Goal: Task Accomplishment & Management: Manage account settings

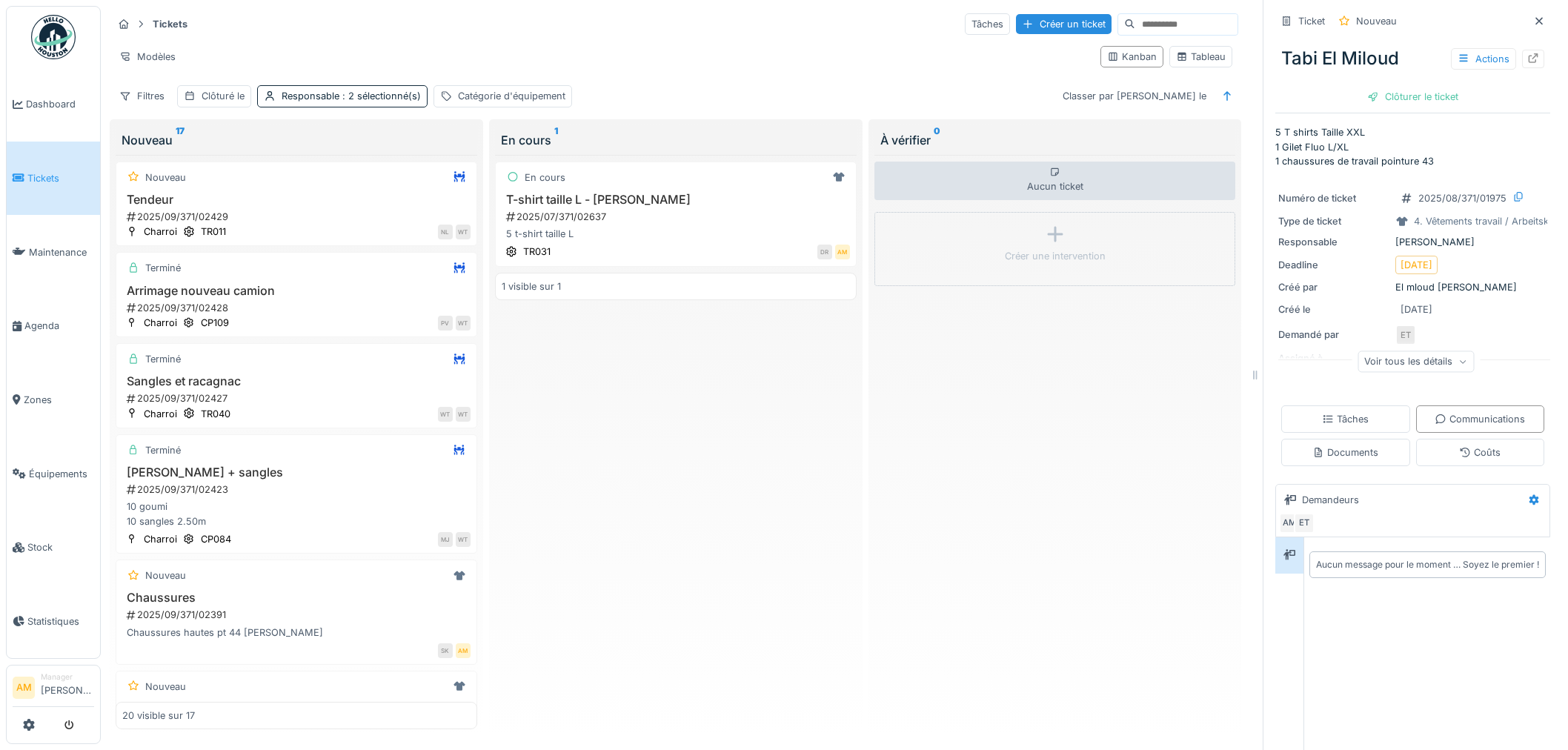
scroll to position [12, 0]
click at [41, 467] on span "Équipements" at bounding box center [61, 474] width 65 height 14
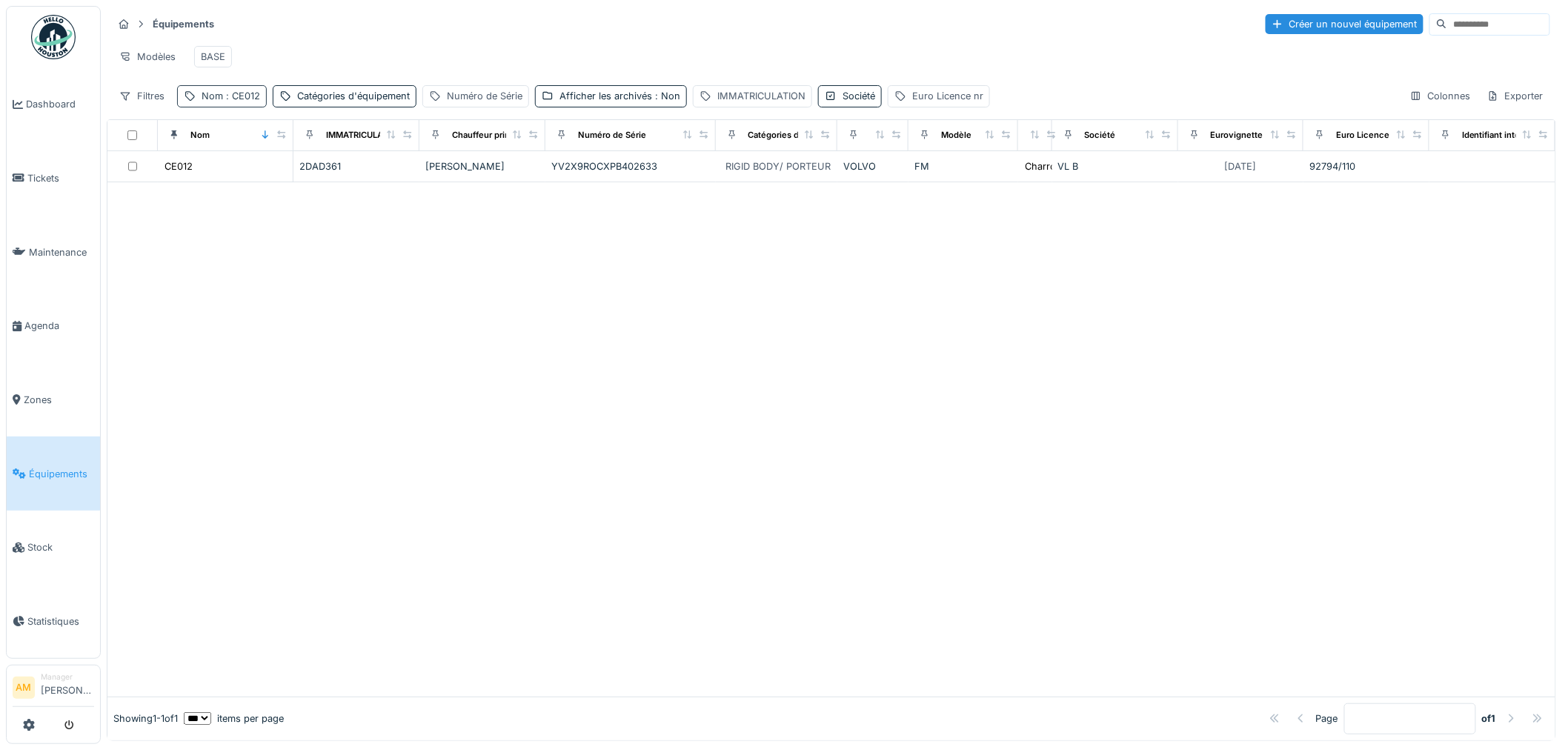
click at [237, 107] on div "Nom : CE012" at bounding box center [222, 96] width 89 height 21
drag, startPoint x: 234, startPoint y: 180, endPoint x: 58, endPoint y: 183, distance: 176.0
click at [75, 176] on body "Dashboard Tickets Maintenance Agenda Zones Équipements Stock Statistiques AM Ma…" at bounding box center [784, 375] width 1568 height 750
type input "*****"
click at [673, 596] on div at bounding box center [832, 439] width 1448 height 515
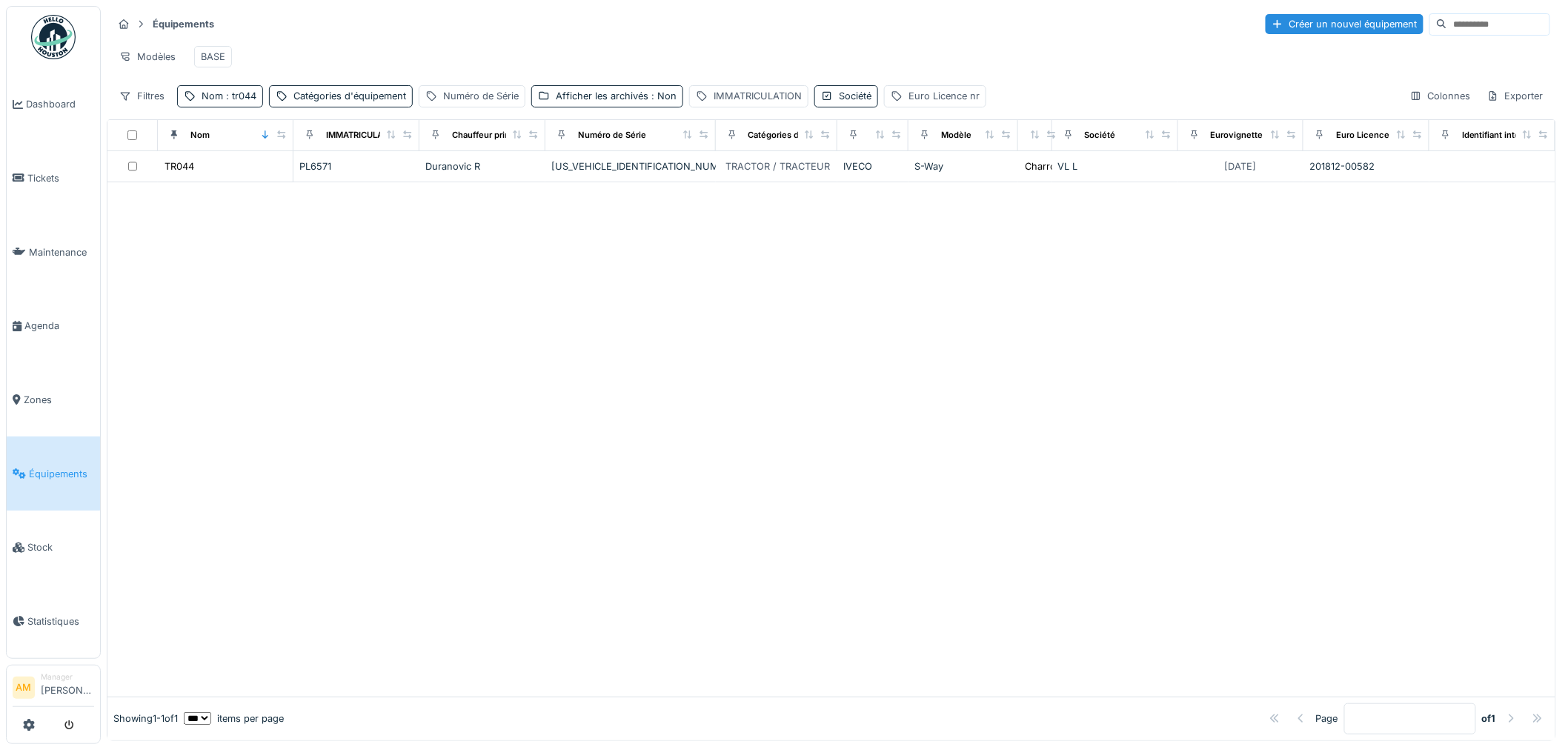
click at [372, 385] on div at bounding box center [832, 439] width 1448 height 515
click at [322, 283] on div at bounding box center [832, 439] width 1448 height 515
drag, startPoint x: 465, startPoint y: 375, endPoint x: 453, endPoint y: 350, distance: 27.7
click at [465, 374] on div at bounding box center [832, 439] width 1448 height 515
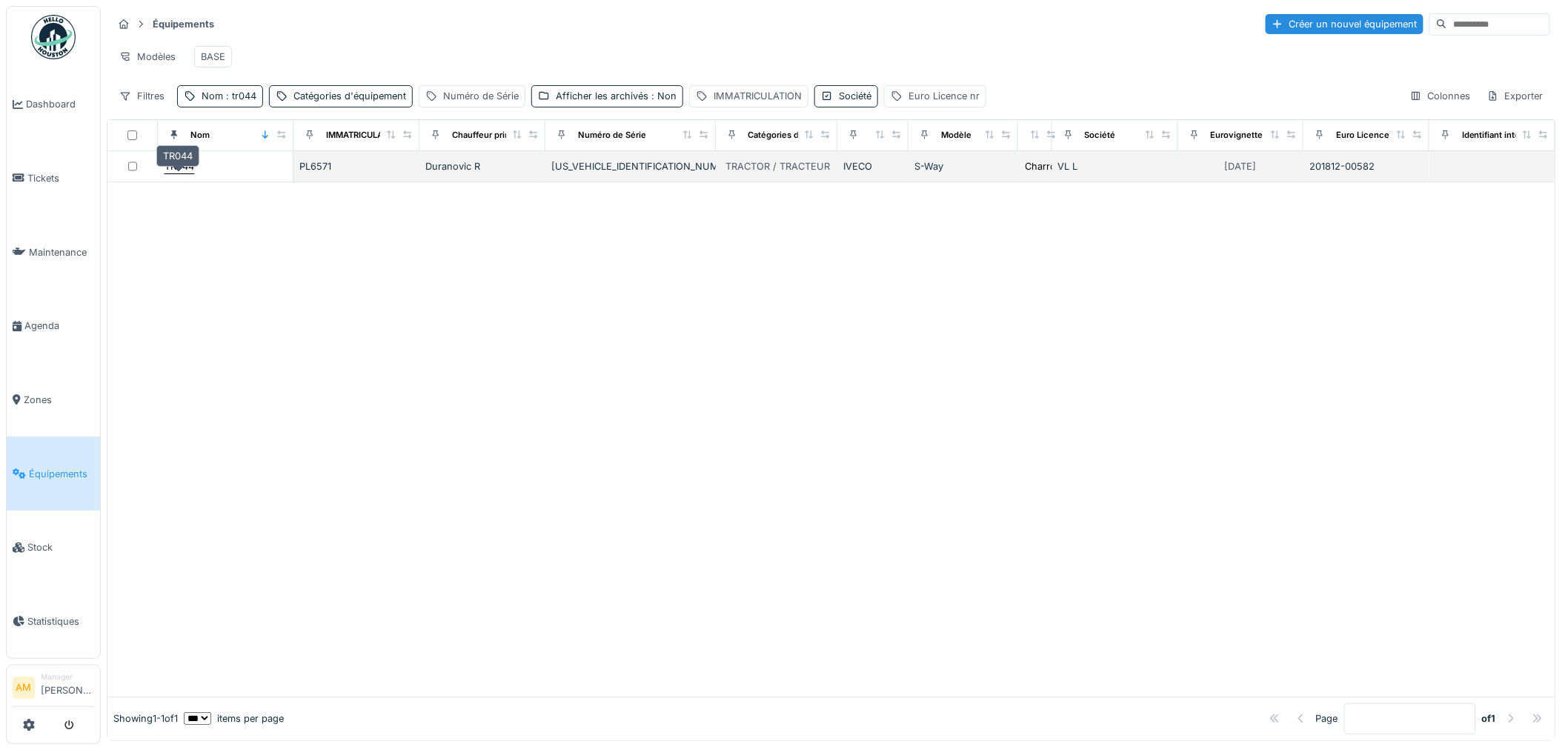
click at [187, 174] on div "TR044" at bounding box center [179, 166] width 30 height 14
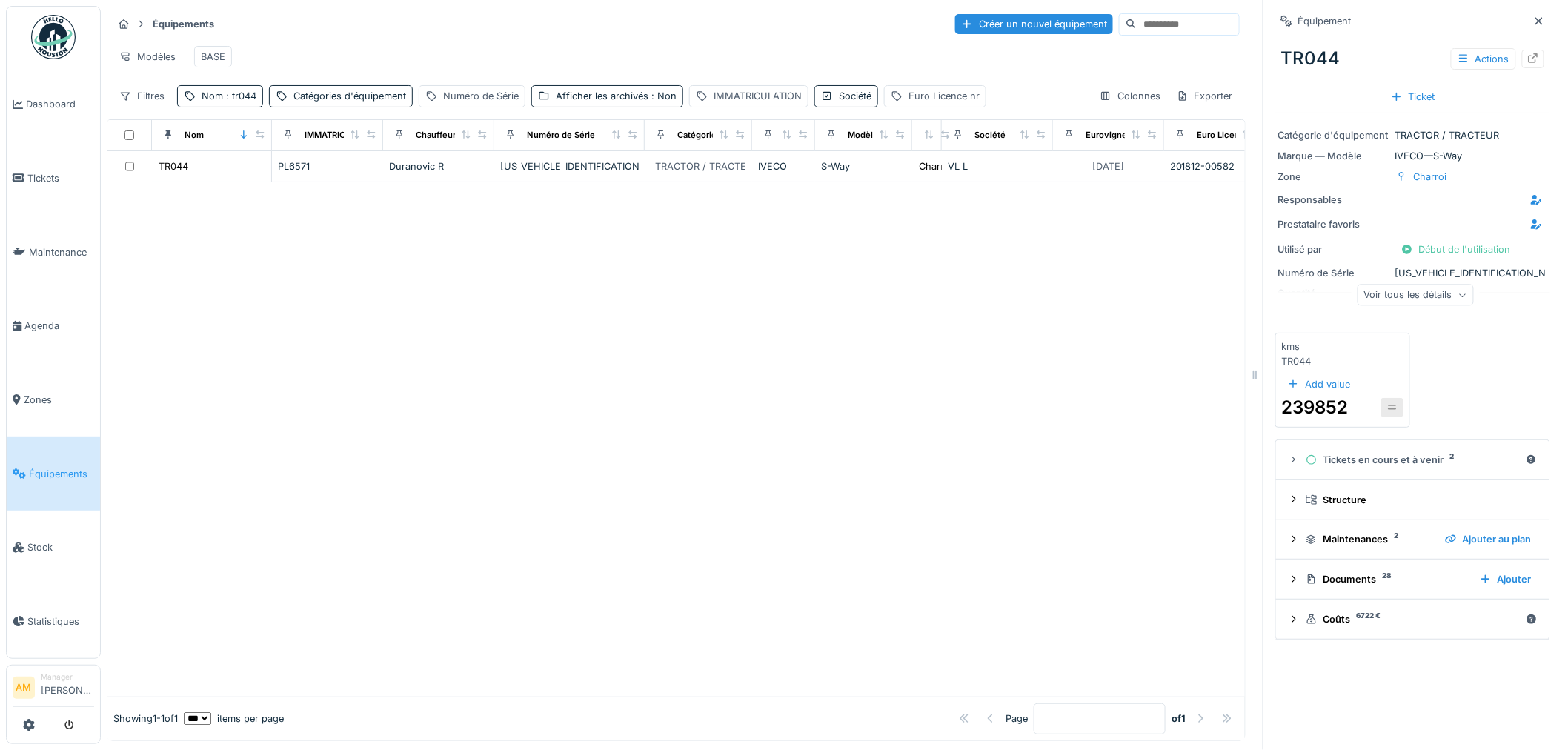
scroll to position [12, 0]
click at [1287, 574] on icon at bounding box center [1294, 579] width 12 height 10
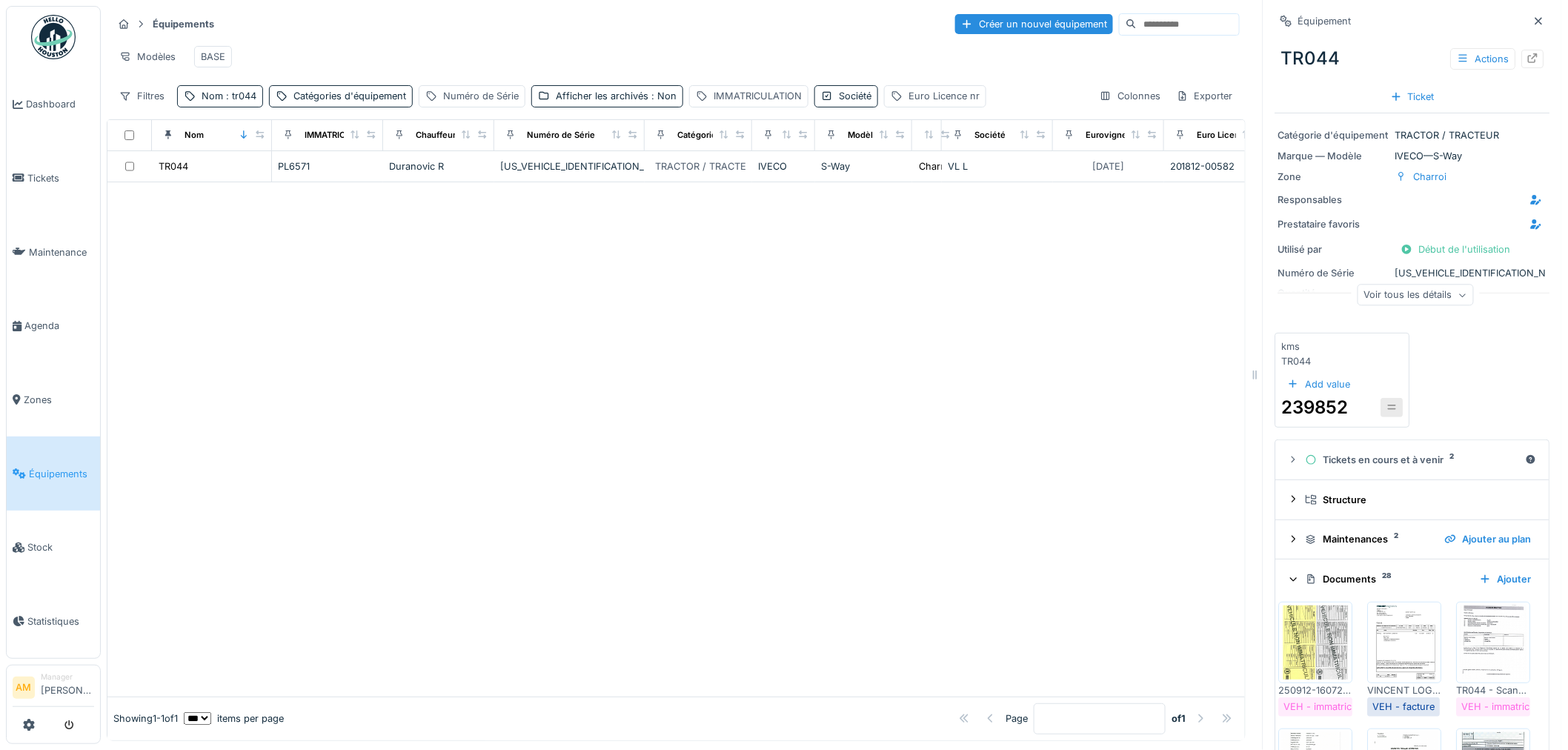
scroll to position [0, 0]
click at [1408, 294] on div "Voir tous les détails" at bounding box center [1415, 295] width 116 height 21
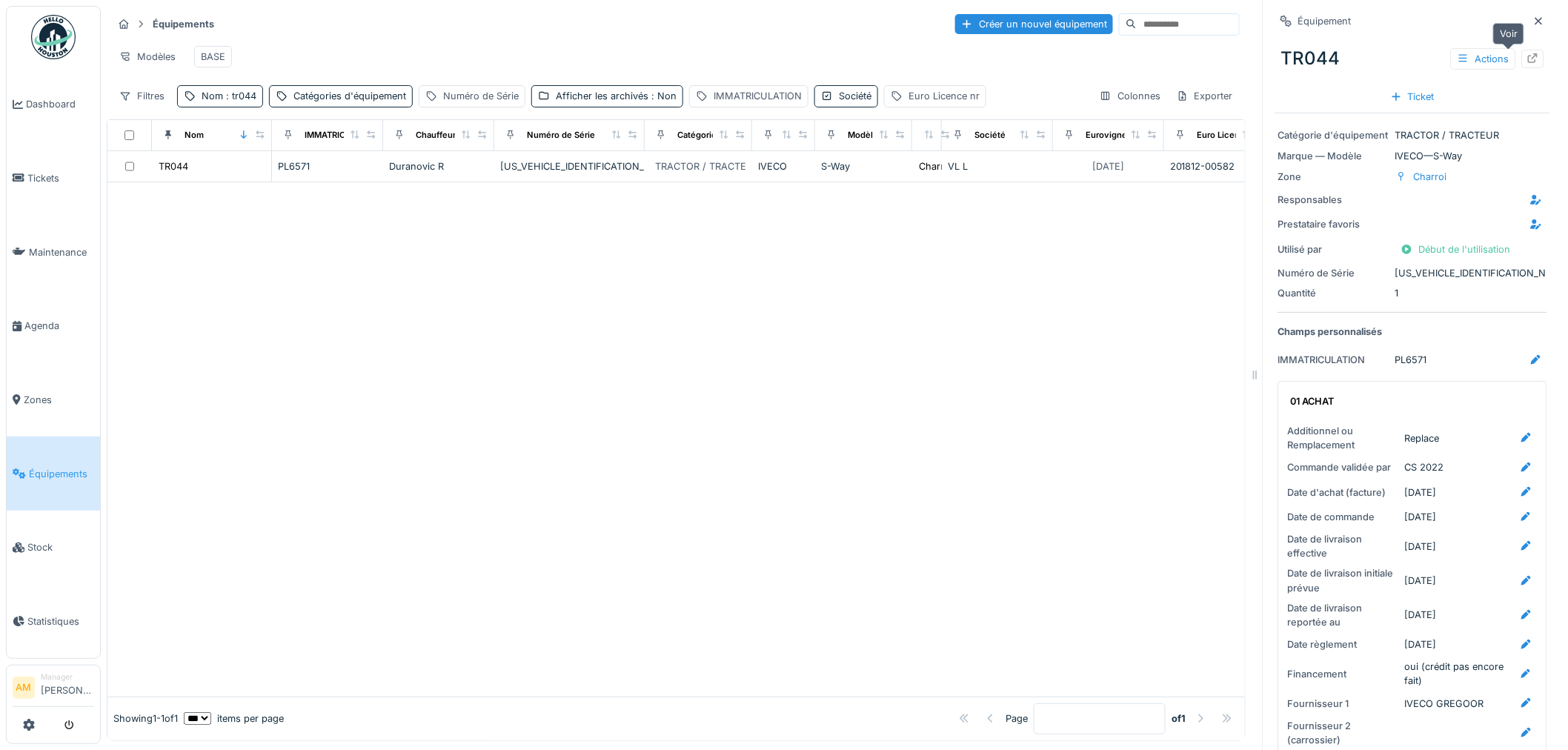
click at [1522, 54] on div at bounding box center [1533, 59] width 22 height 18
click at [376, 385] on div at bounding box center [677, 439] width 1138 height 515
click at [238, 102] on span ": tr044" at bounding box center [240, 96] width 34 height 11
drag, startPoint x: 256, startPoint y: 188, endPoint x: 183, endPoint y: 187, distance: 73.0
click at [183, 187] on input "*****" at bounding box center [257, 180] width 148 height 31
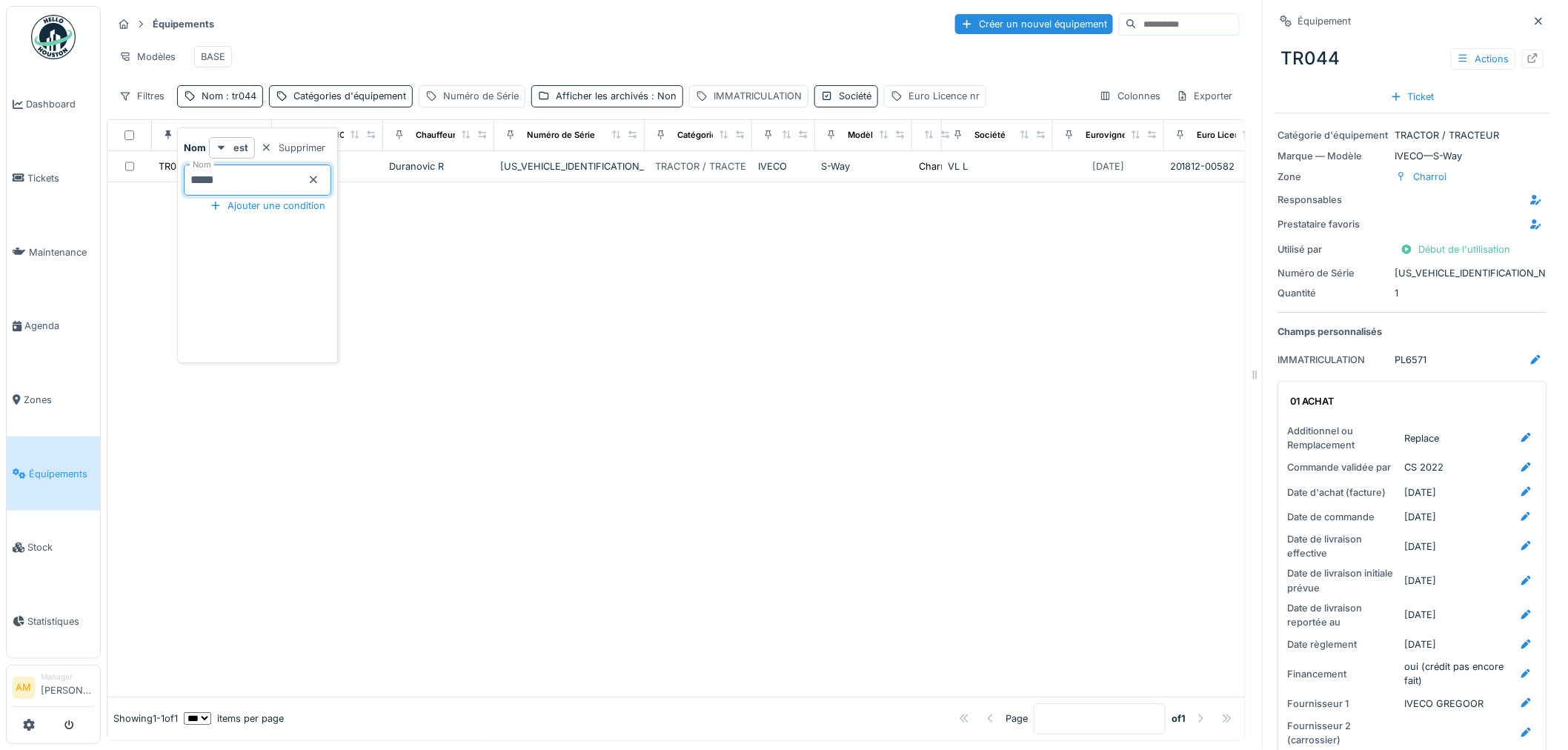
type input "*****"
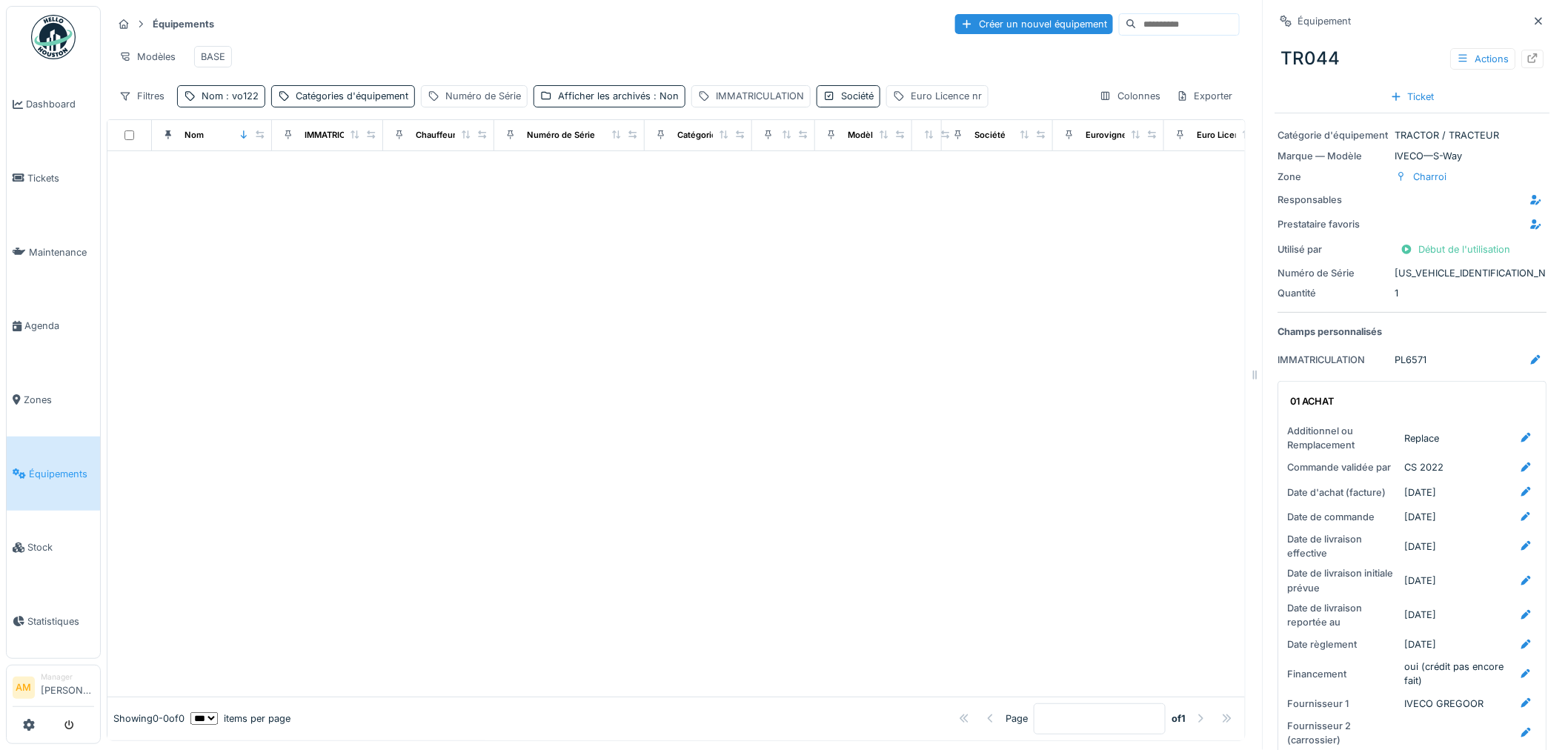
click at [519, 243] on div at bounding box center [677, 424] width 1138 height 545
drag, startPoint x: 520, startPoint y: 326, endPoint x: 479, endPoint y: 298, distance: 49.6
click at [519, 326] on div at bounding box center [677, 424] width 1138 height 545
click at [635, 103] on div "Afficher les archivés : Non" at bounding box center [618, 96] width 121 height 14
click at [556, 186] on div "Afficher les archivés" at bounding box center [648, 183] width 216 height 18
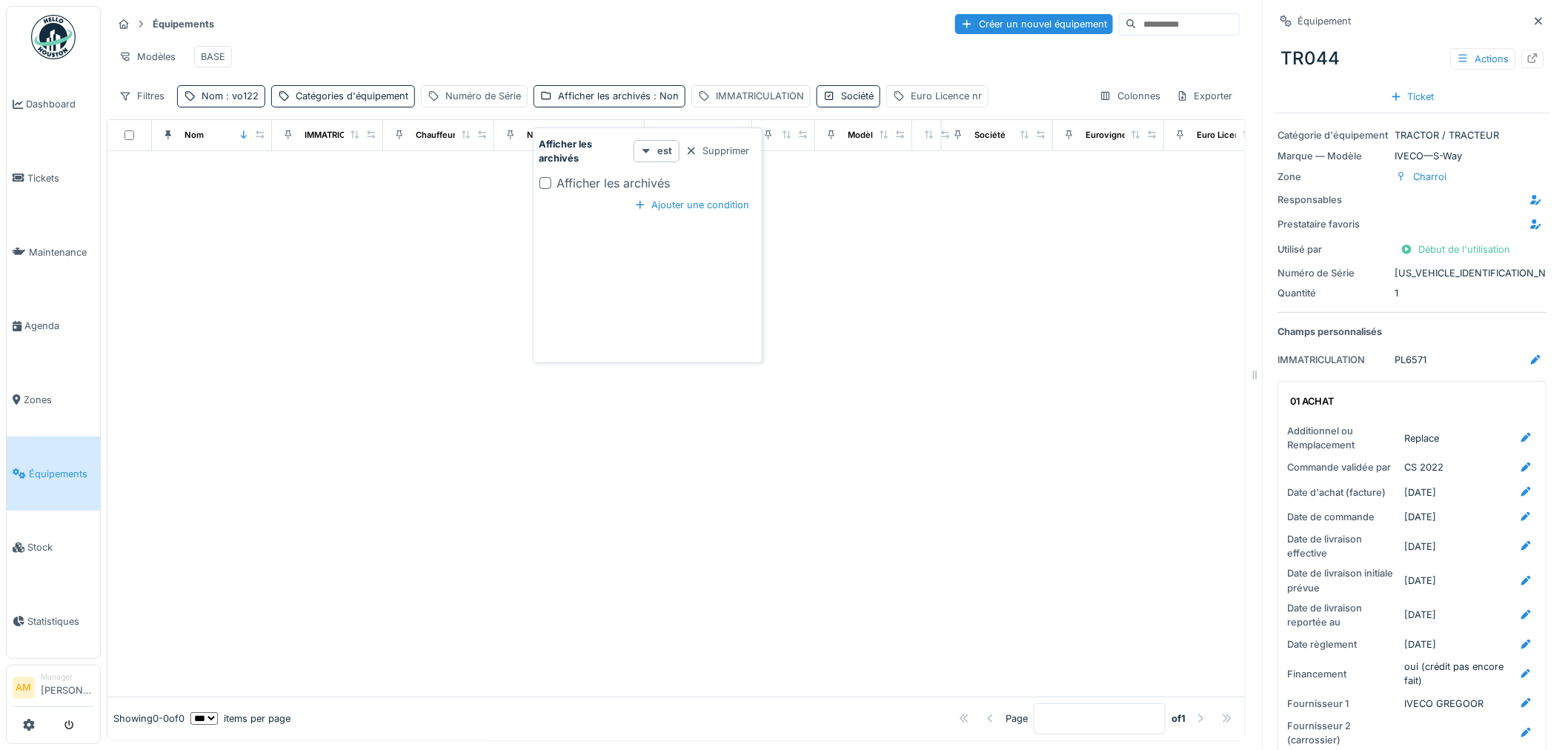
click at [551, 183] on div "Afficher les archivés" at bounding box center [648, 183] width 216 height 18
click at [549, 183] on div at bounding box center [546, 183] width 12 height 12
click at [406, 228] on div at bounding box center [677, 438] width 1138 height 516
click at [625, 102] on div "Afficher les archivés : Oui" at bounding box center [616, 96] width 117 height 14
click at [544, 181] on icon at bounding box center [545, 183] width 9 height 8
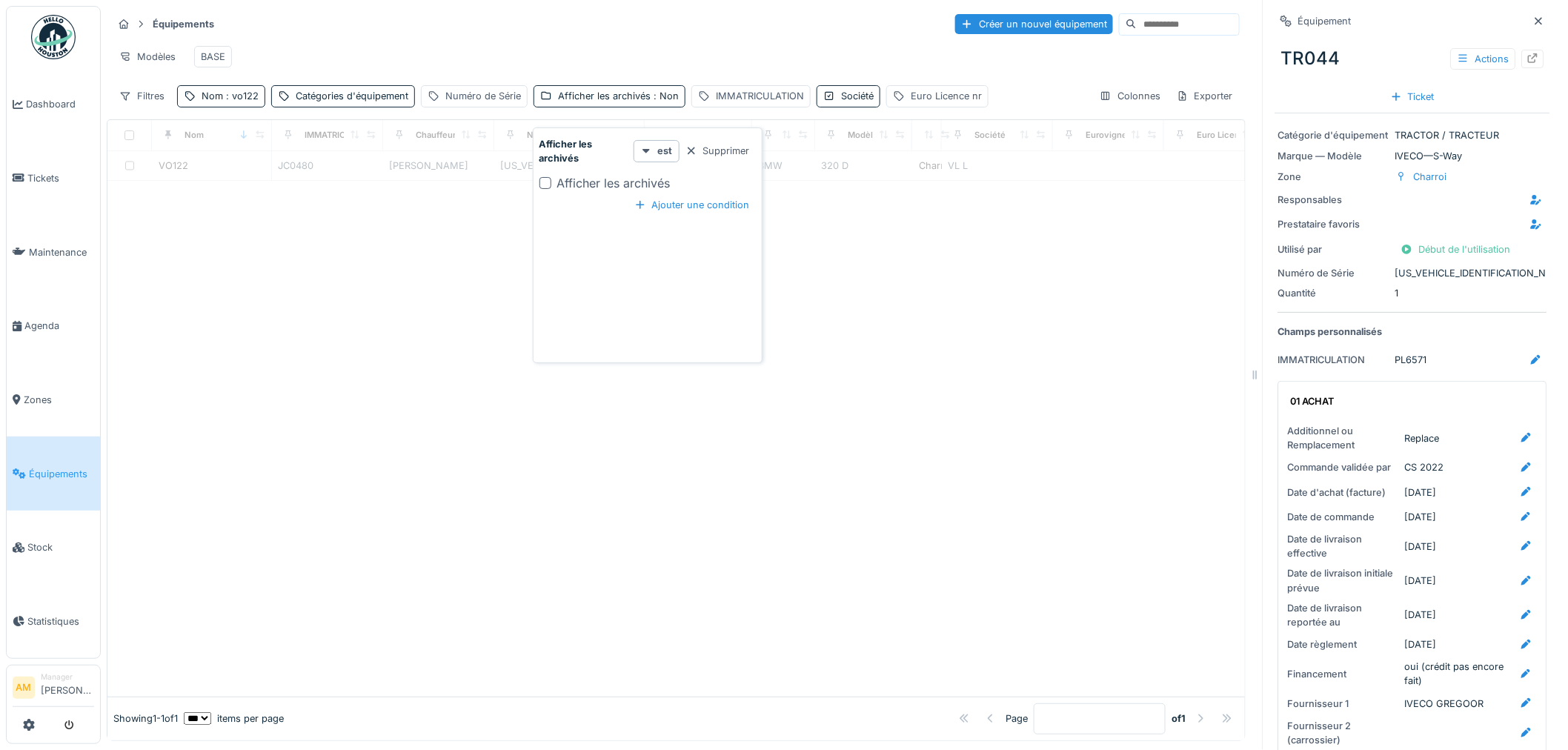
click at [477, 245] on div at bounding box center [677, 438] width 1138 height 516
click at [464, 54] on div "Modèles BASE" at bounding box center [676, 57] width 1127 height 34
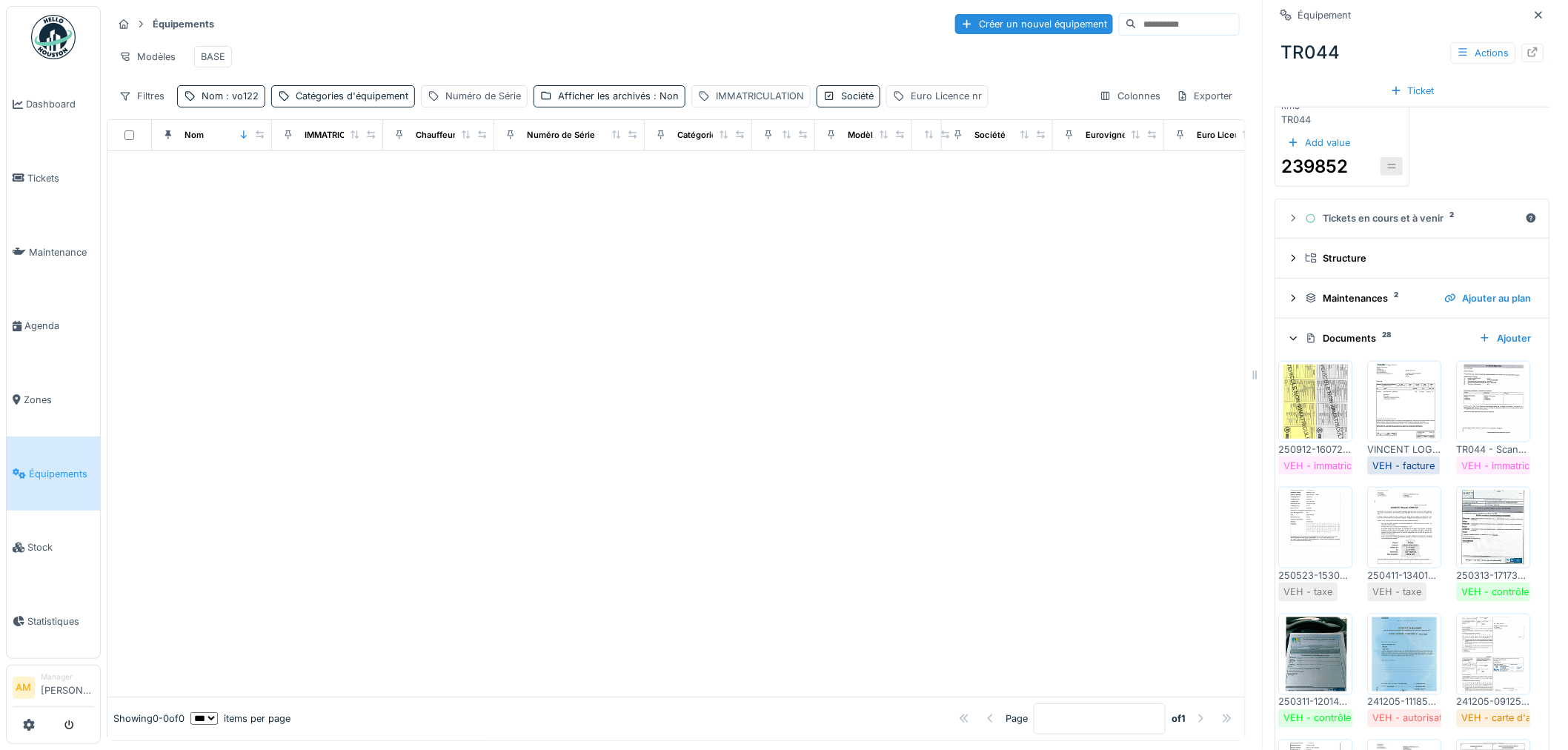
scroll to position [2881, 0]
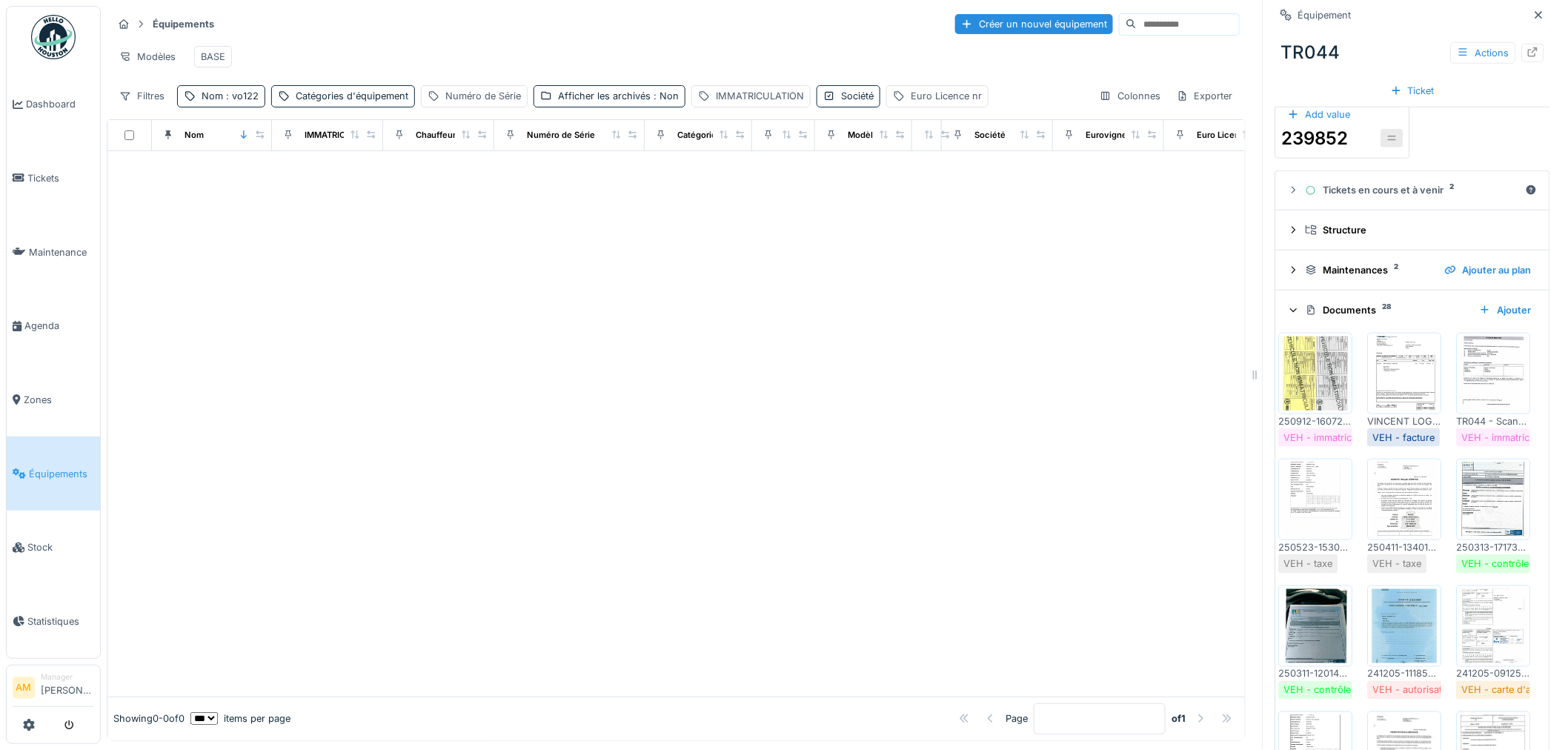
click at [373, 353] on div at bounding box center [677, 424] width 1138 height 545
drag, startPoint x: 1119, startPoint y: 367, endPoint x: 868, endPoint y: 317, distance: 255.9
click at [1115, 366] on div at bounding box center [677, 424] width 1138 height 545
drag, startPoint x: 564, startPoint y: 410, endPoint x: 452, endPoint y: 252, distance: 193.7
click at [561, 404] on div at bounding box center [677, 424] width 1138 height 545
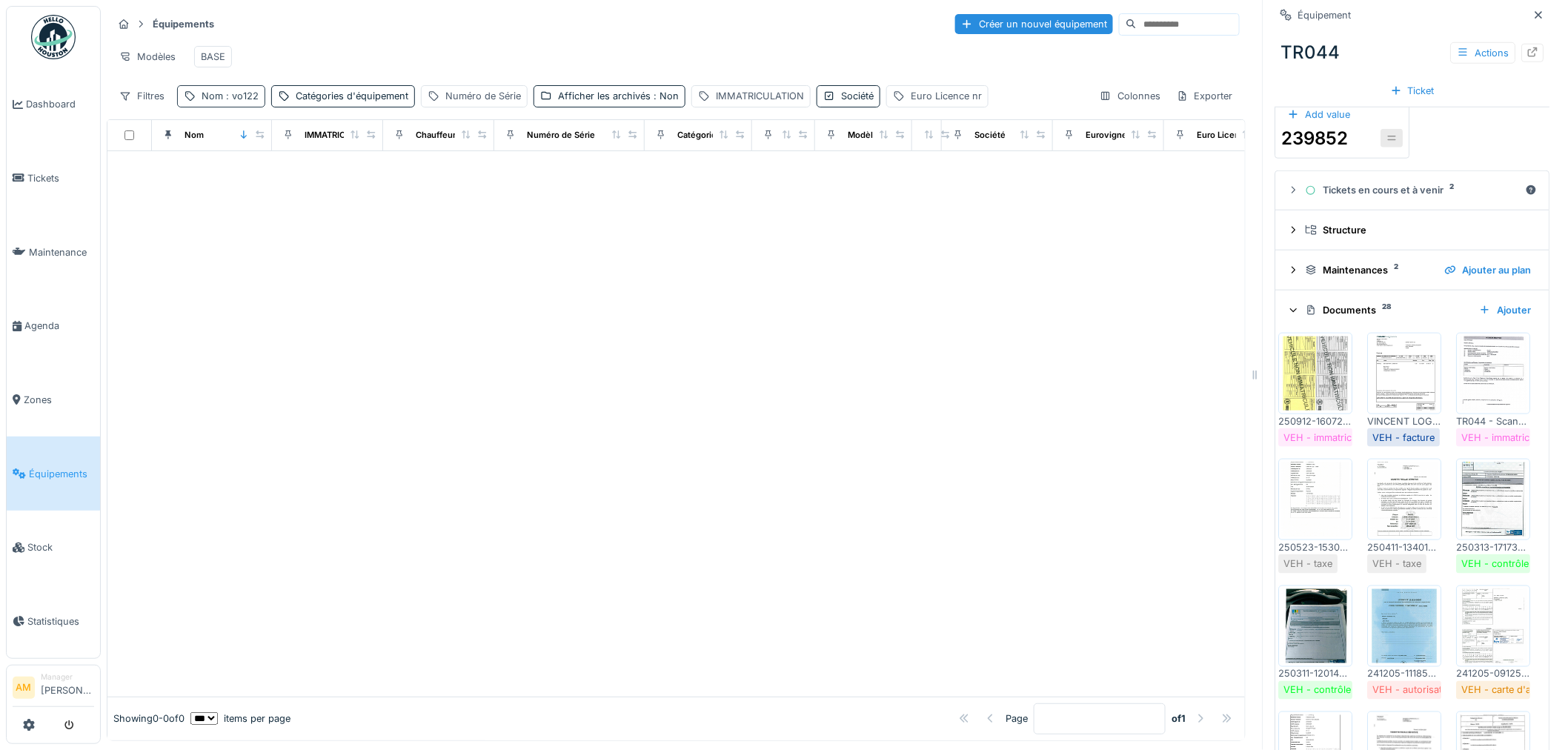
click at [243, 103] on div "Nom : vo122" at bounding box center [230, 96] width 57 height 14
drag, startPoint x: 260, startPoint y: 190, endPoint x: 27, endPoint y: 171, distance: 233.8
click at [50, 174] on body "Dashboard Tickets Maintenance Agenda Zones Équipements Stock Statistiques AM Ma…" at bounding box center [784, 375] width 1568 height 750
click at [713, 334] on div at bounding box center [677, 424] width 1138 height 545
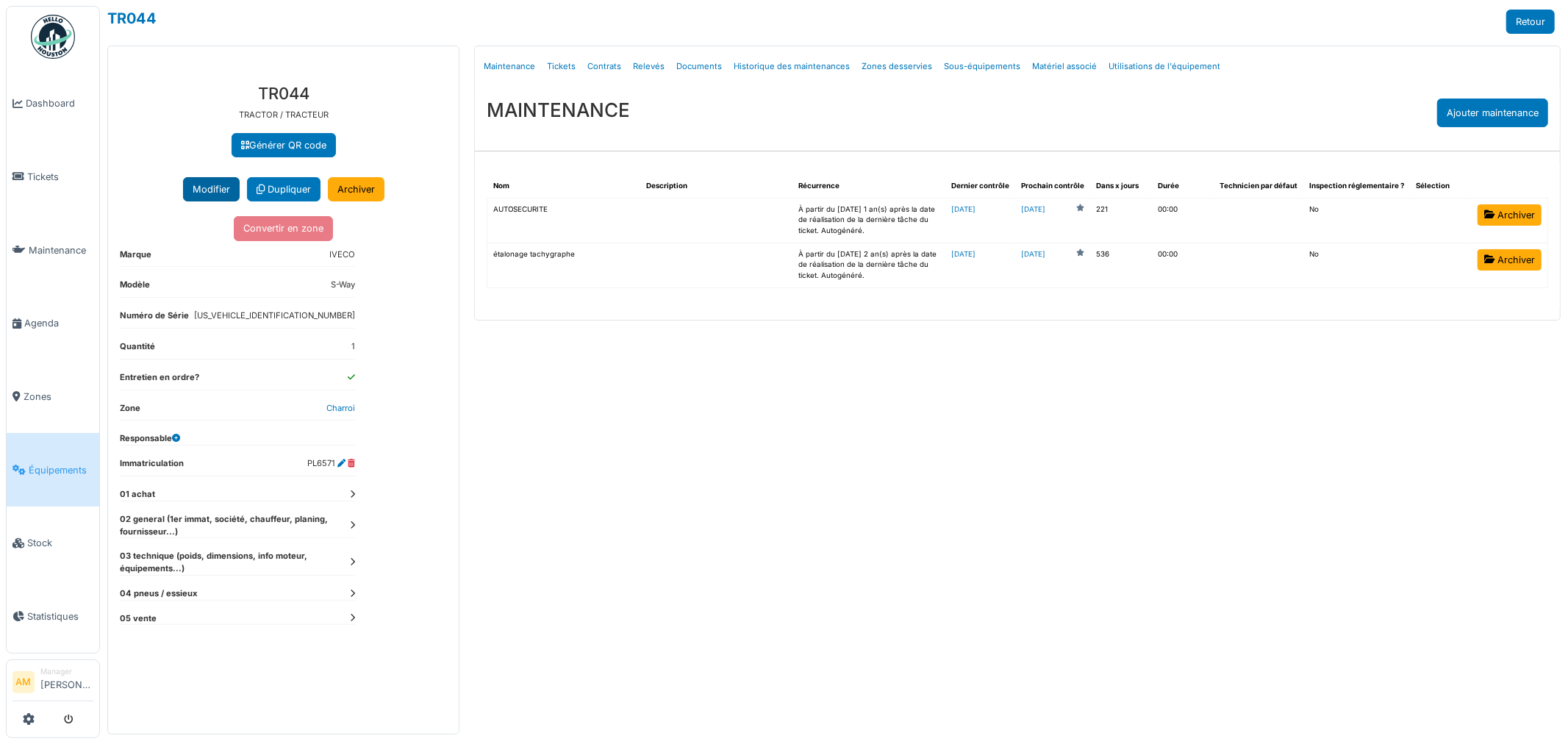
click at [203, 196] on button "Modifier" at bounding box center [211, 190] width 57 height 24
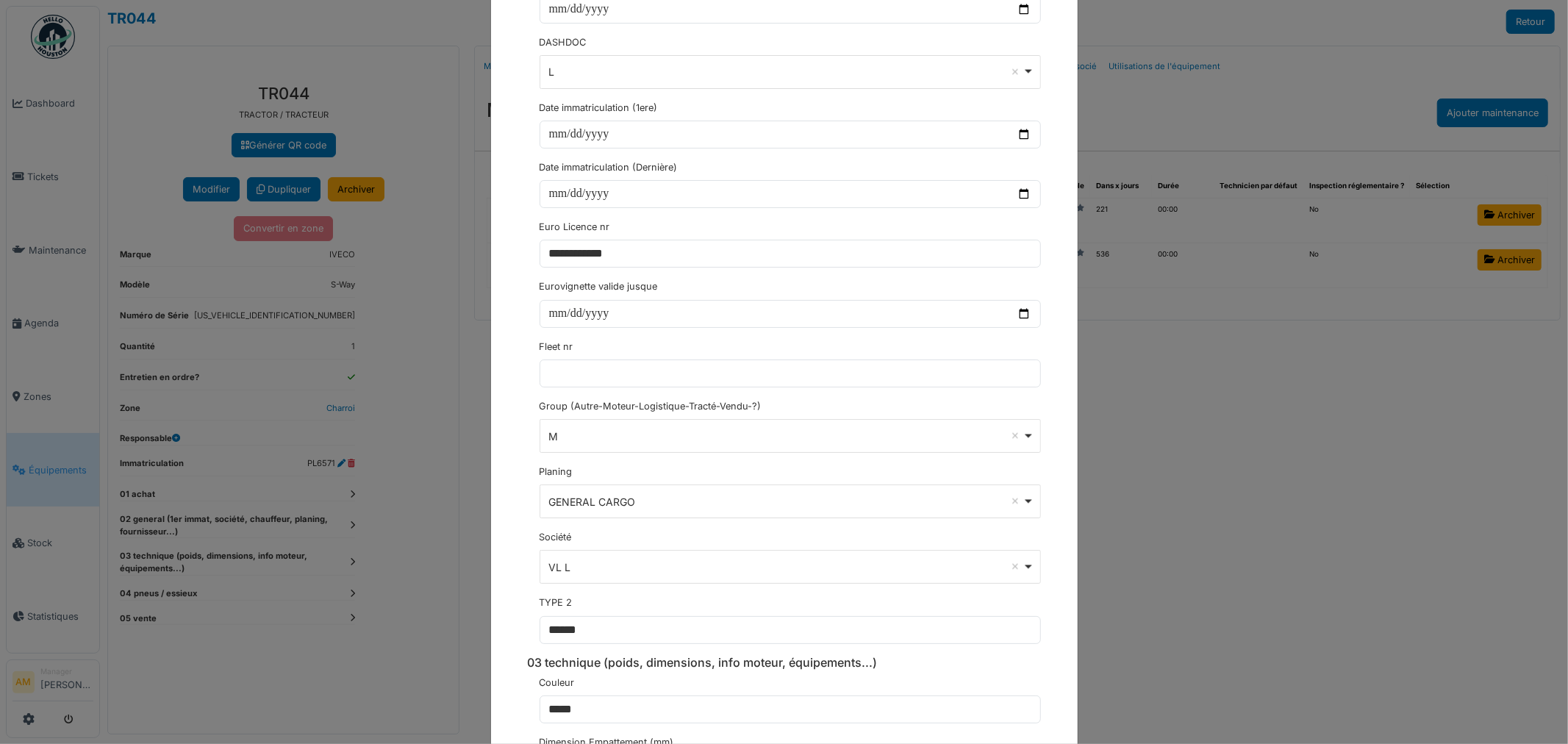
scroll to position [2205, 0]
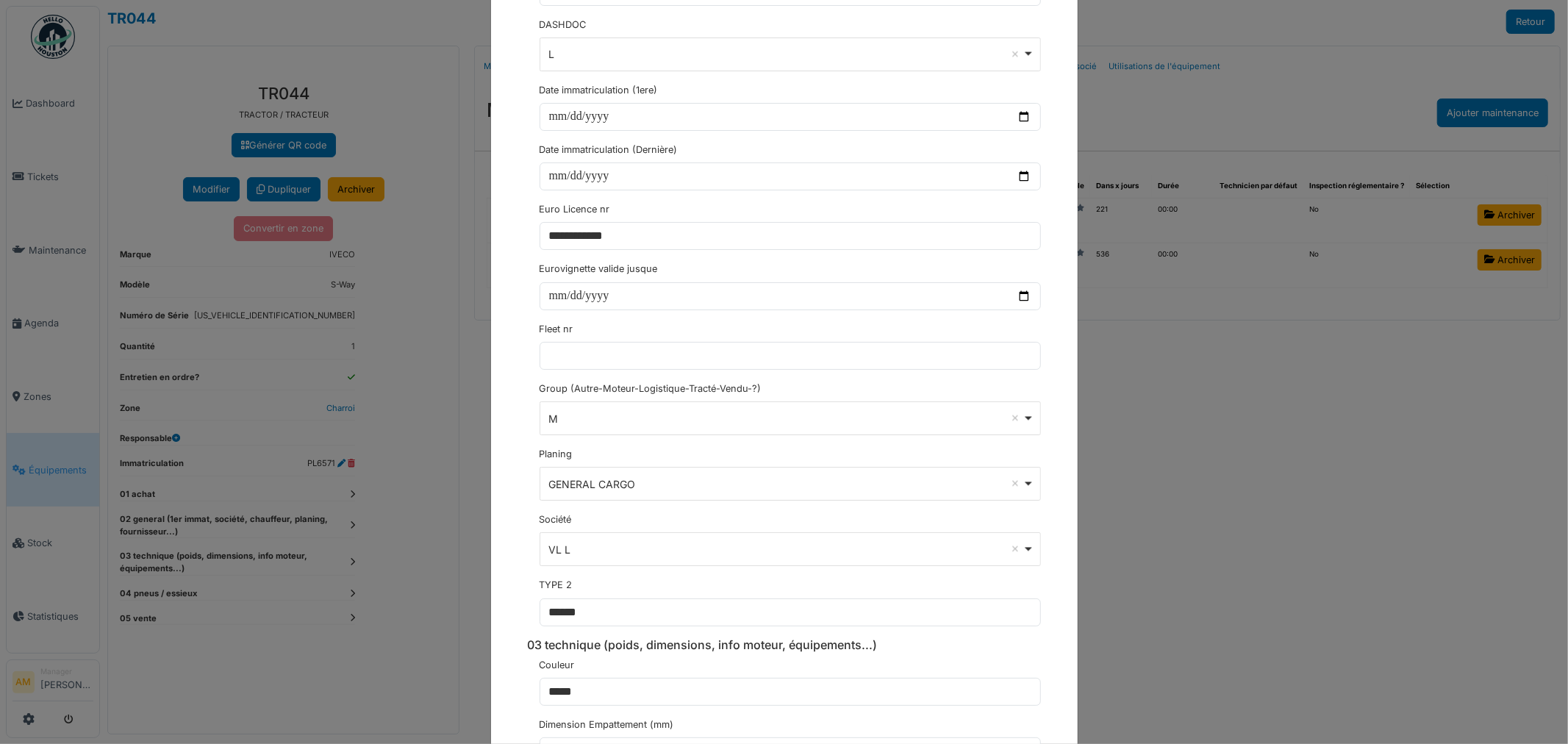
click at [612, 422] on div "M Remove item" at bounding box center [785, 419] width 474 height 15
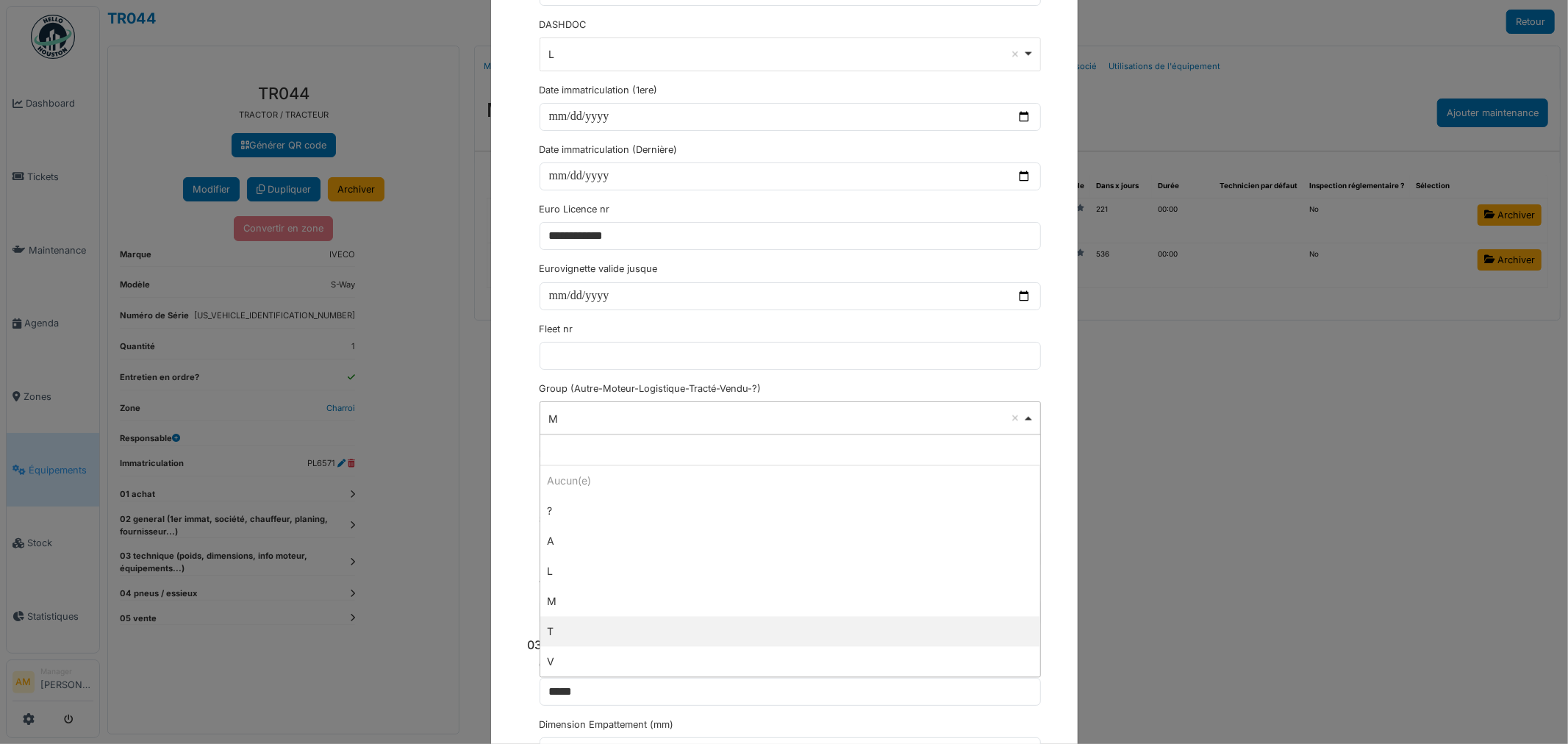
select select "*"
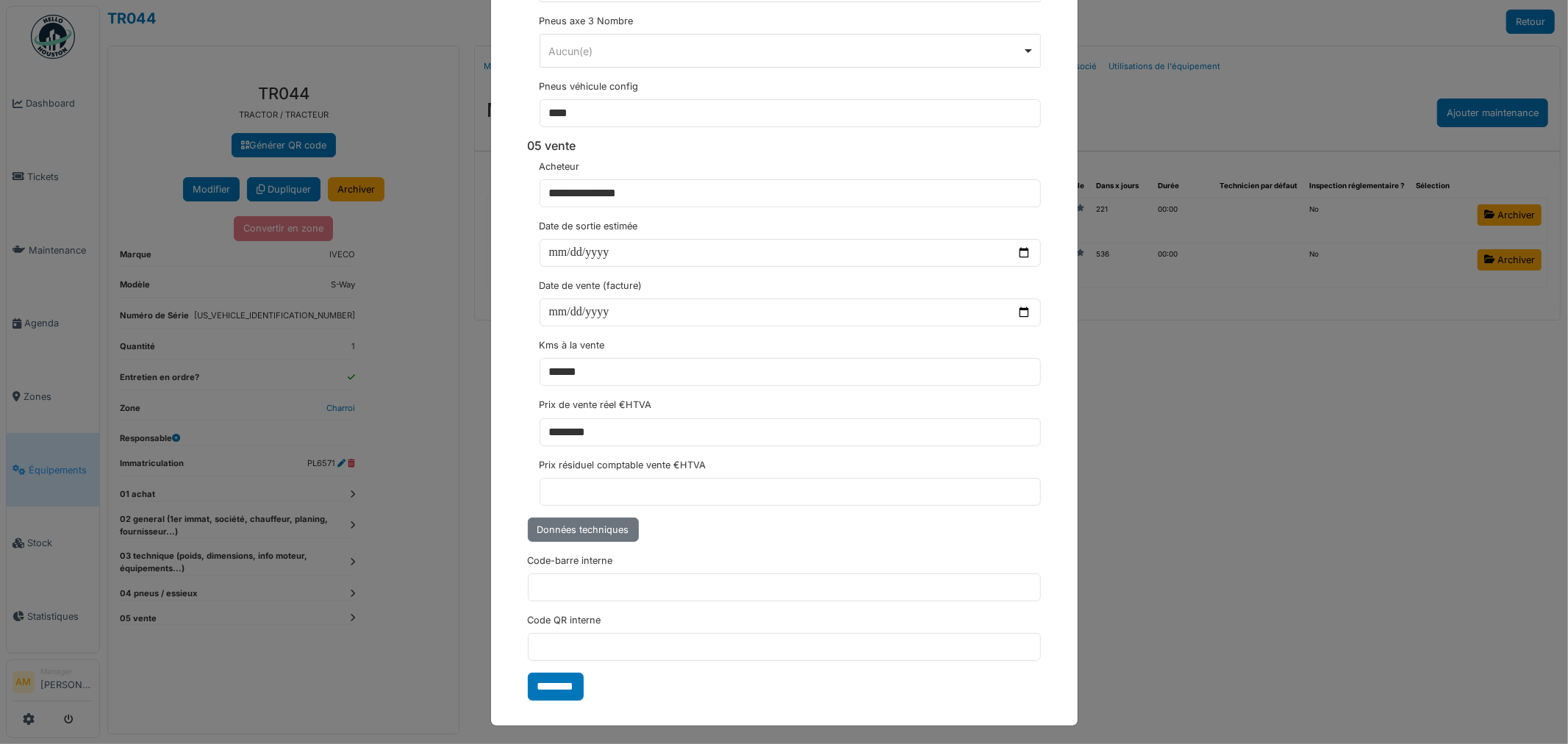
scroll to position [5095, 0]
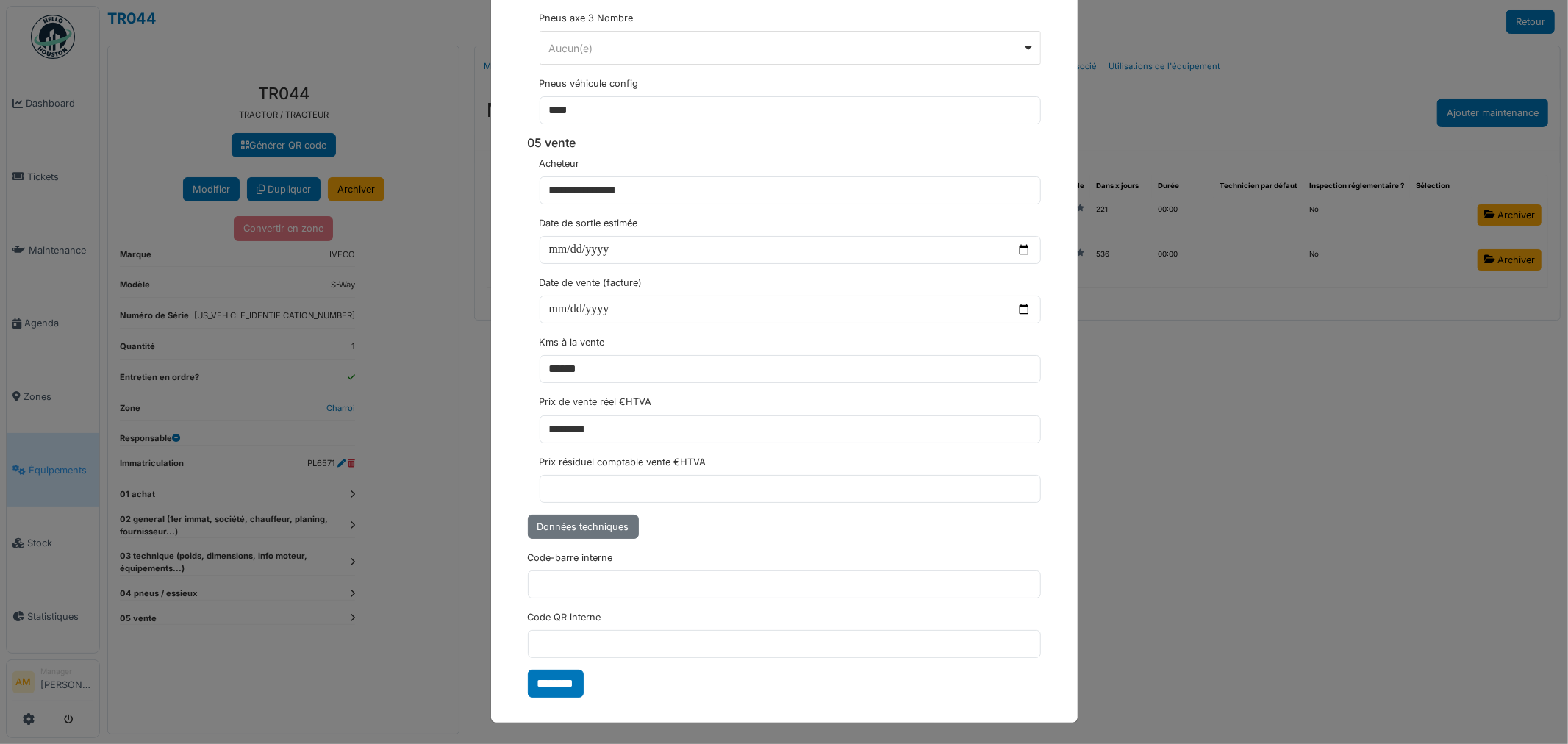
drag, startPoint x: 1233, startPoint y: 567, endPoint x: 1211, endPoint y: 560, distance: 23.1
click at [1231, 567] on div "**********" at bounding box center [784, 372] width 1568 height 744
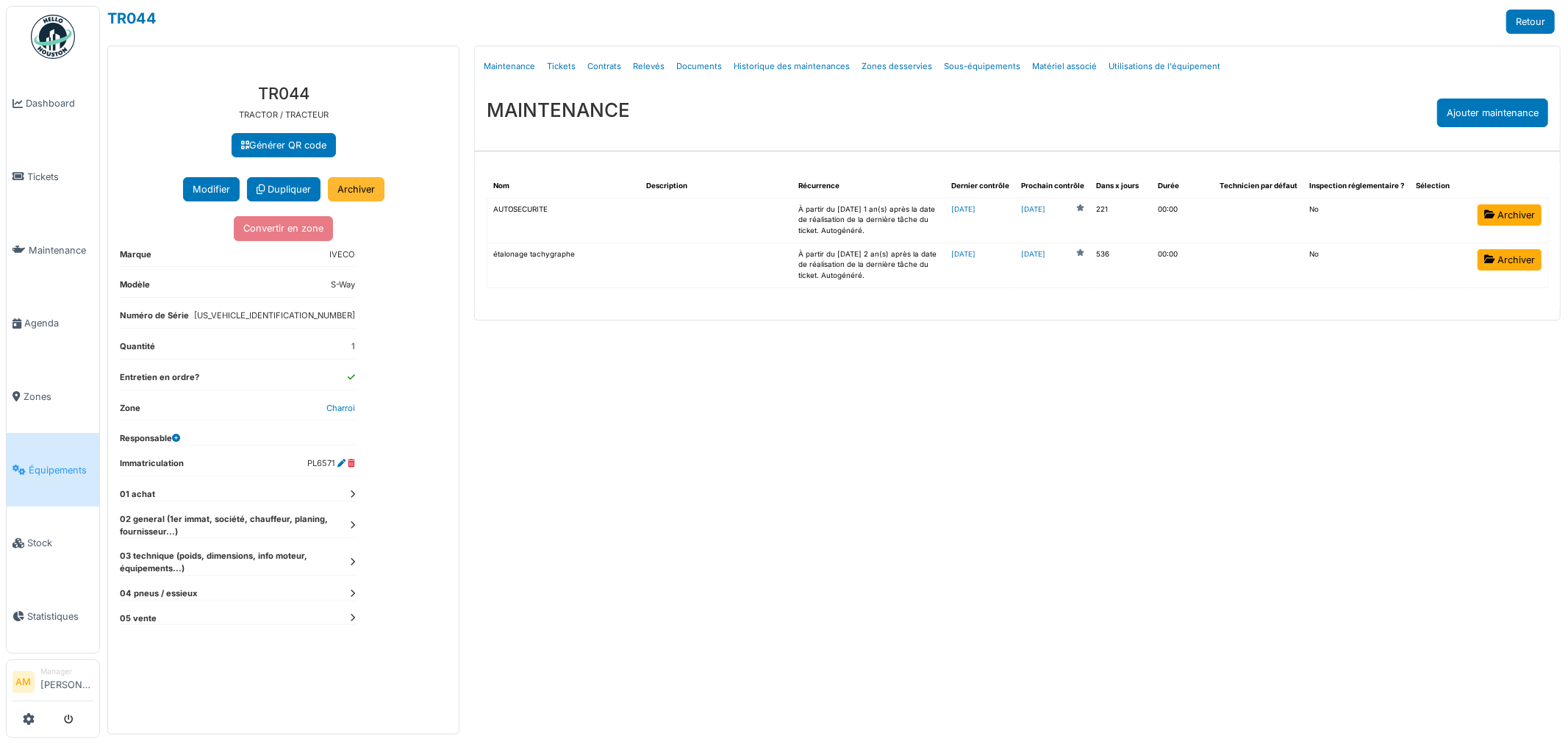
click at [366, 186] on link "Archiver" at bounding box center [356, 190] width 57 height 24
